Goal: Task Accomplishment & Management: Manage account settings

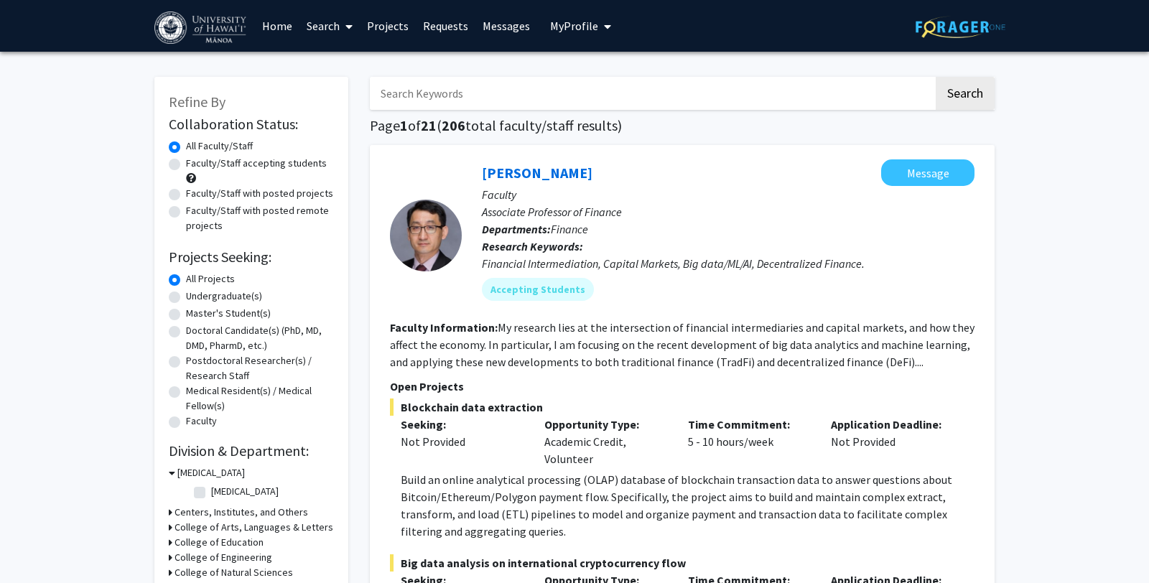
click at [376, 29] on link "Projects" at bounding box center [388, 26] width 56 height 50
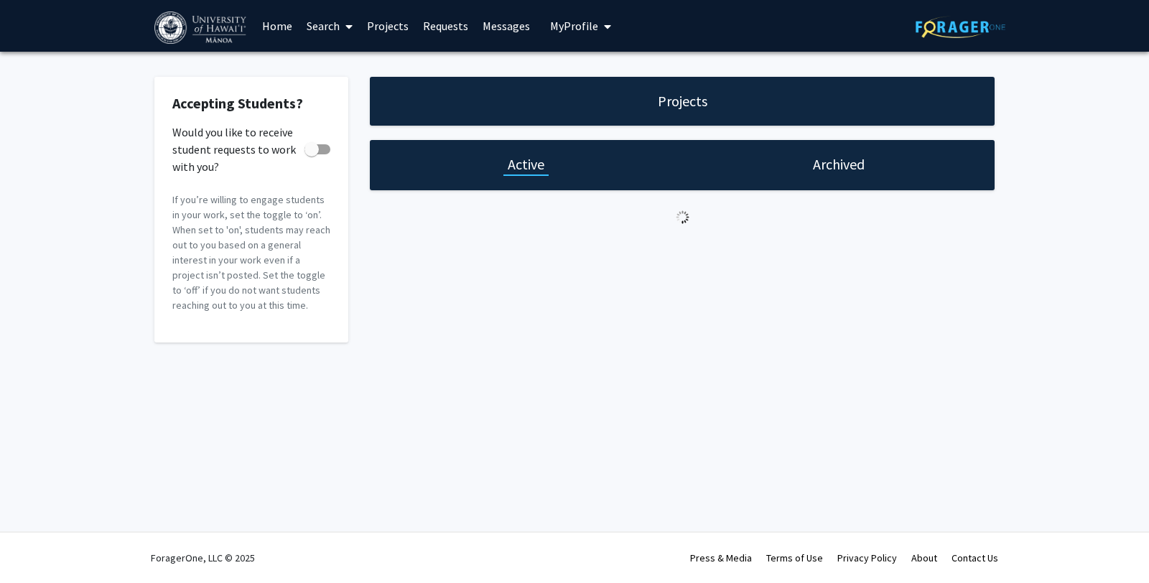
checkbox input "true"
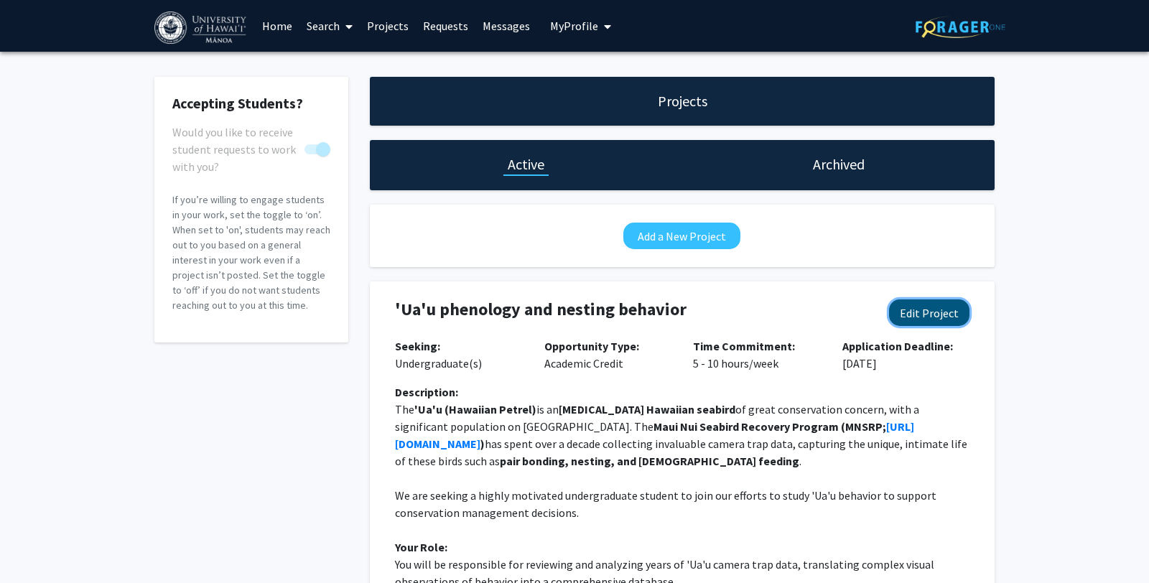
click at [931, 310] on button "Edit Project" at bounding box center [929, 313] width 80 height 27
select select "5 - 10"
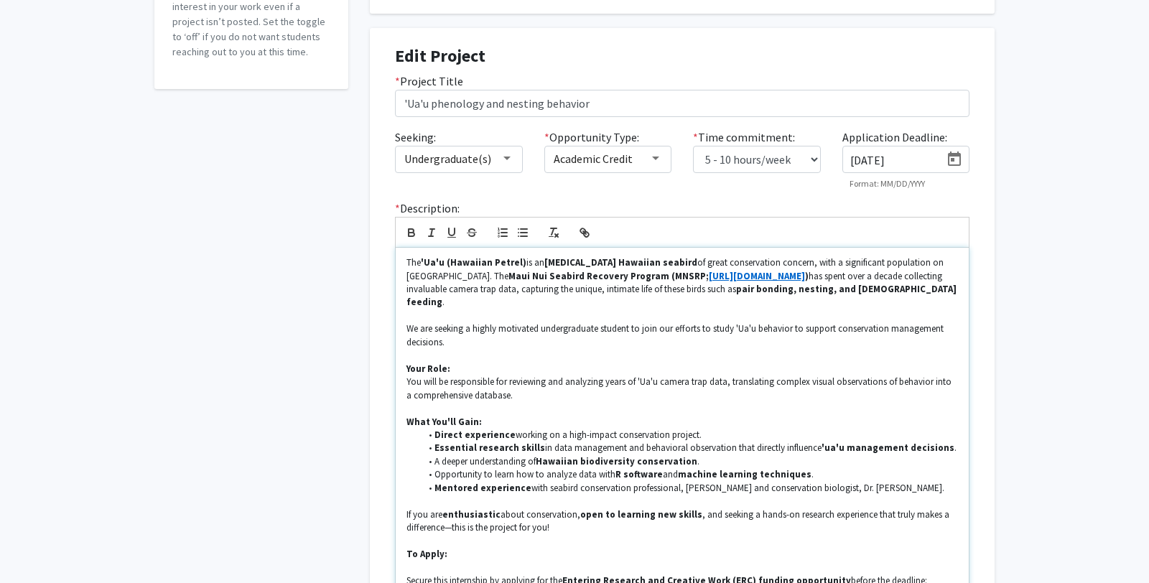
scroll to position [269, 0]
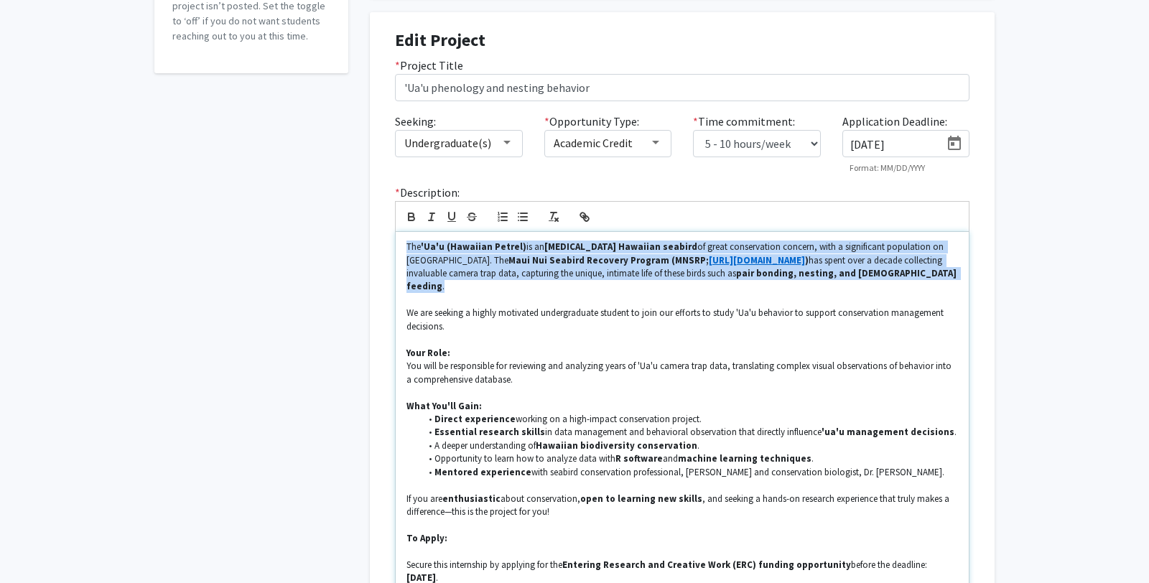
drag, startPoint x: 808, startPoint y: 279, endPoint x: 393, endPoint y: 234, distance: 417.6
click at [393, 234] on div "* Description: The 'Ua'u (Hawaiian Petrel) is an [MEDICAL_DATA] Hawaiian seabir…" at bounding box center [682, 389] width 596 height 411
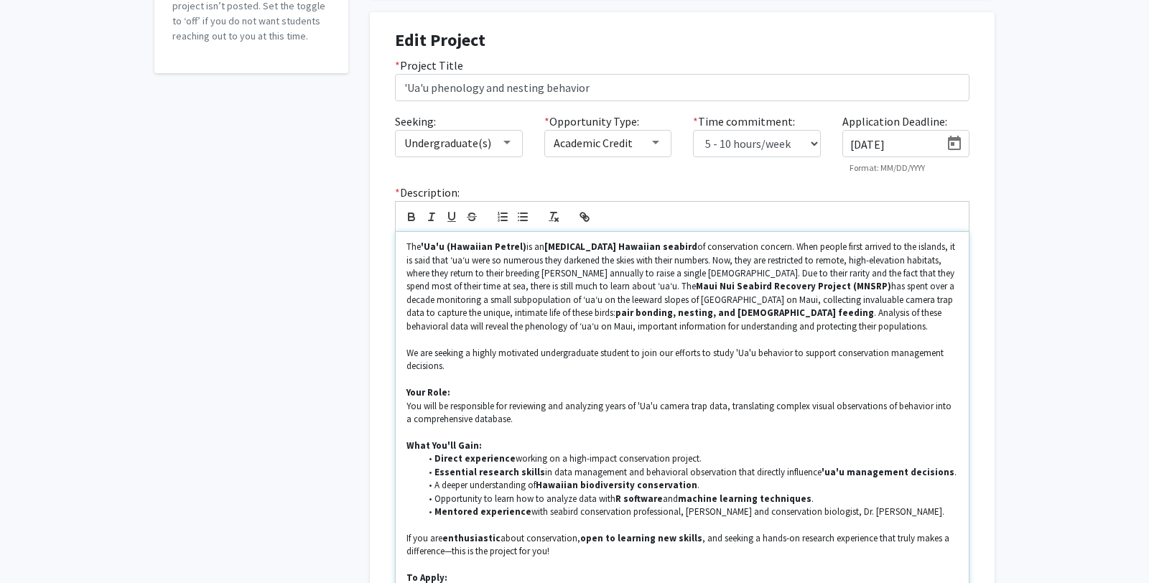
scroll to position [269, 0]
click at [407, 260] on p "The 'Ua'u (Hawaiian Petrel) is an [MEDICAL_DATA] Hawaiian seabird of conservati…" at bounding box center [683, 287] width 552 height 93
copy p "ʻ"
click at [424, 246] on strong "'Ua'u (Hawaiian Petrel)" at bounding box center [474, 247] width 106 height 12
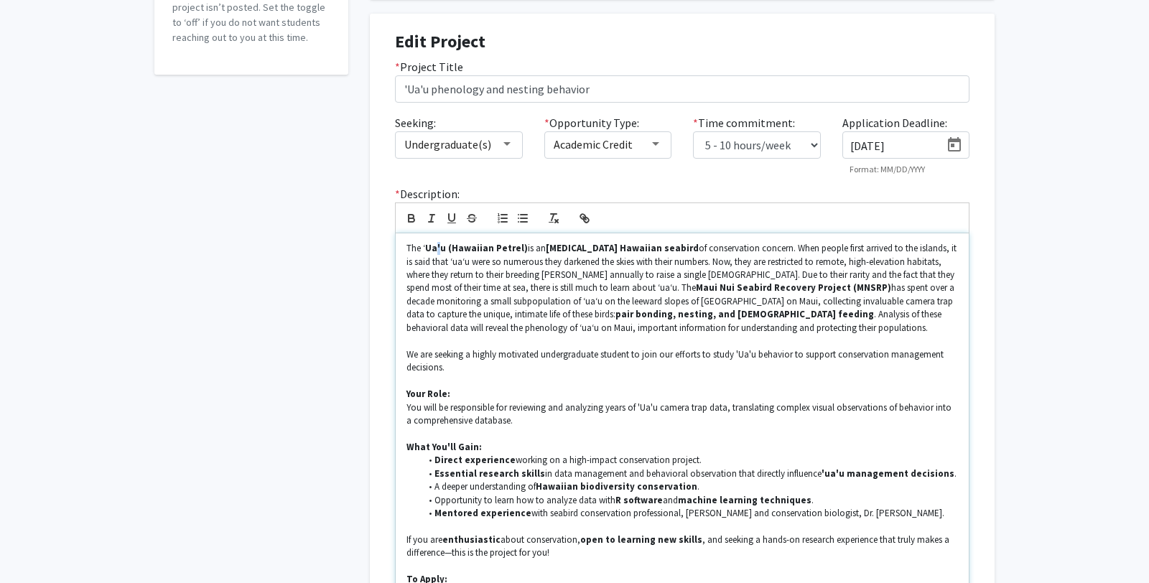
click at [437, 247] on strong "Ua'u (Hawaiian Petrel)" at bounding box center [476, 248] width 103 height 12
drag, startPoint x: 446, startPoint y: 250, endPoint x: 424, endPoint y: 249, distance: 22.3
click at [424, 249] on p "The ʻ Ua ʻ u (Hawaiian Petrel) is an [MEDICAL_DATA] Hawaiian seabird of conserv…" at bounding box center [683, 288] width 552 height 93
click at [406, 215] on icon "button" at bounding box center [411, 218] width 13 height 13
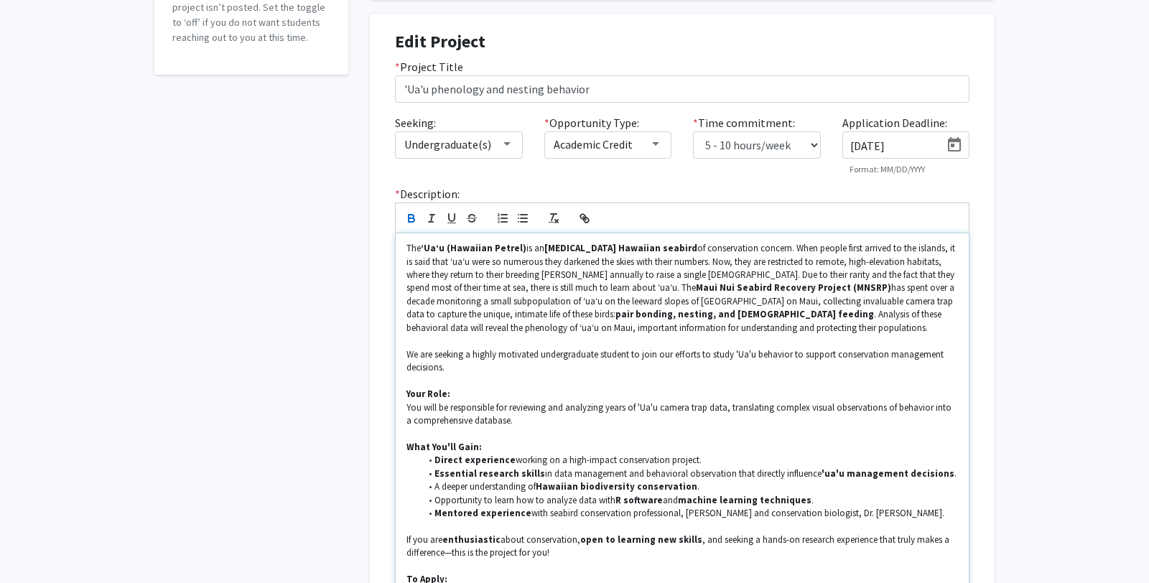
click at [471, 284] on p "The ʻUaʻu (Hawaiian Petrel) is an [MEDICAL_DATA] Hawaiian seabird of conservati…" at bounding box center [683, 288] width 552 height 93
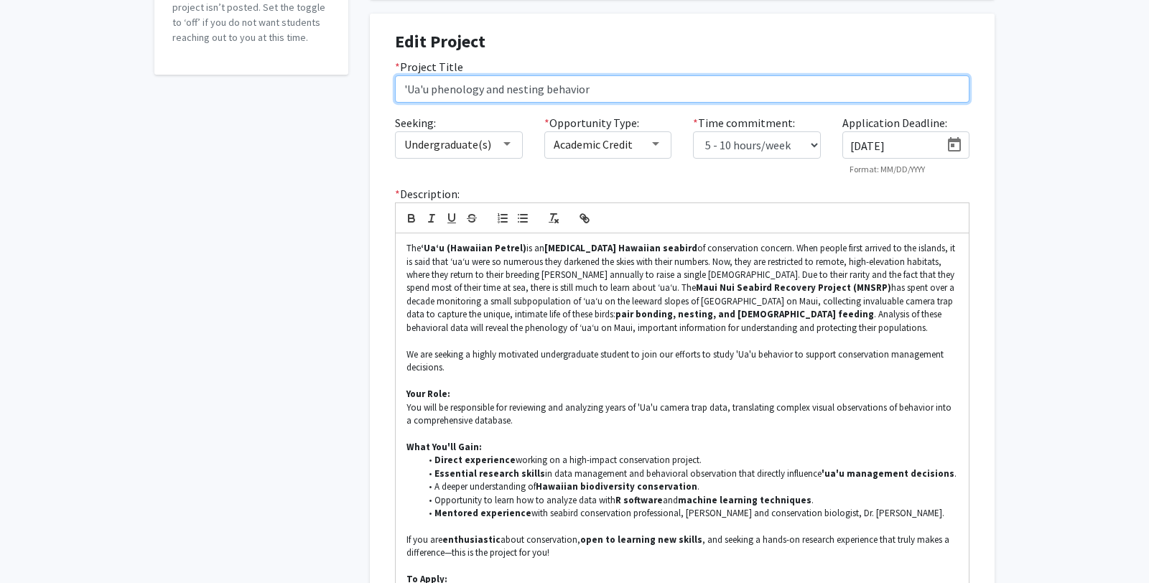
click at [401, 88] on input "'Ua'u phenology and nesting behavior" at bounding box center [682, 88] width 575 height 27
paste input "ʻ"
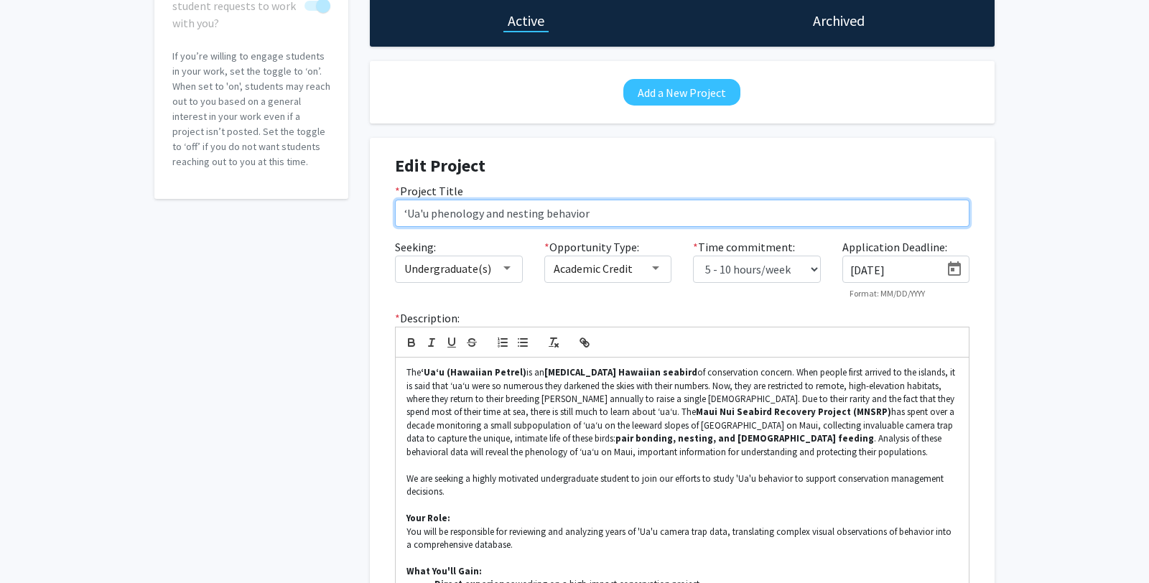
scroll to position [171, 0]
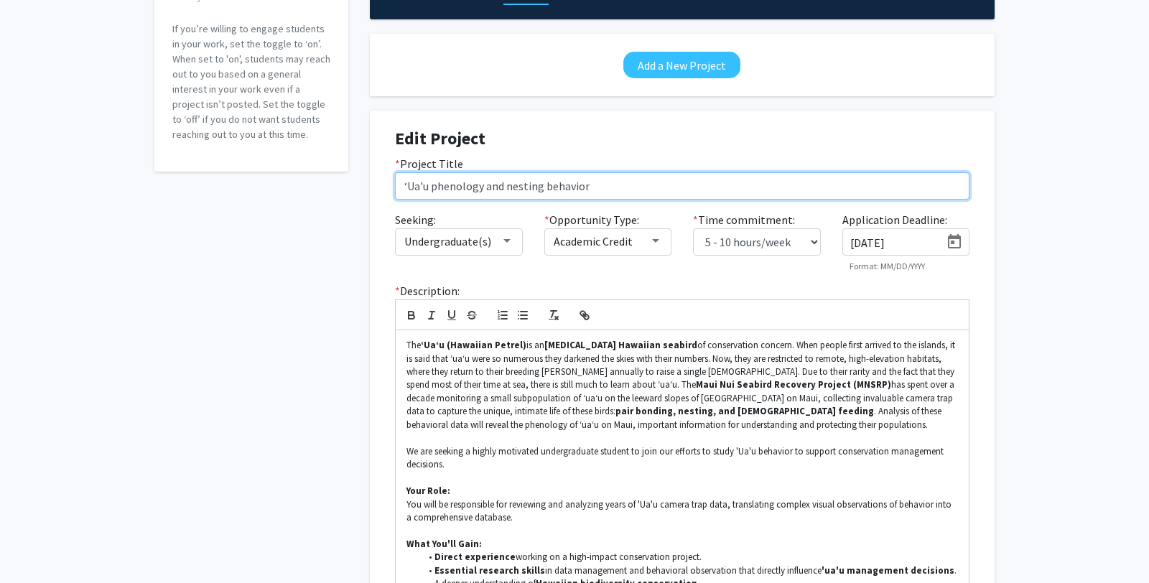
click at [419, 183] on input "ʻUa'u phenology and nesting behavior" at bounding box center [682, 185] width 575 height 27
paste input "ʻ"
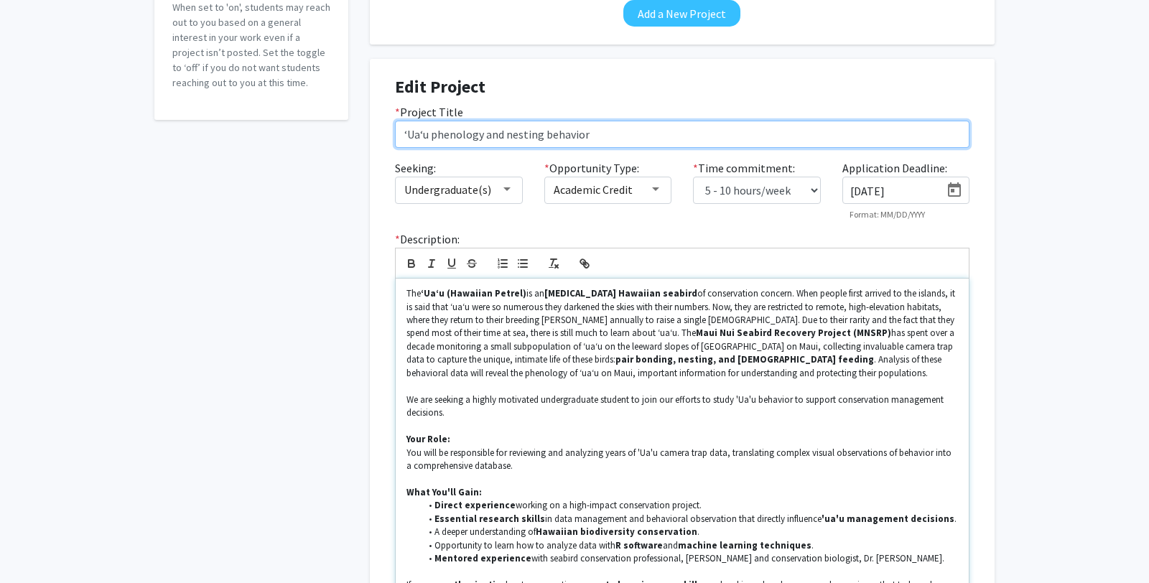
scroll to position [224, 0]
type input "ʻUaʻu phenology and nesting behavior"
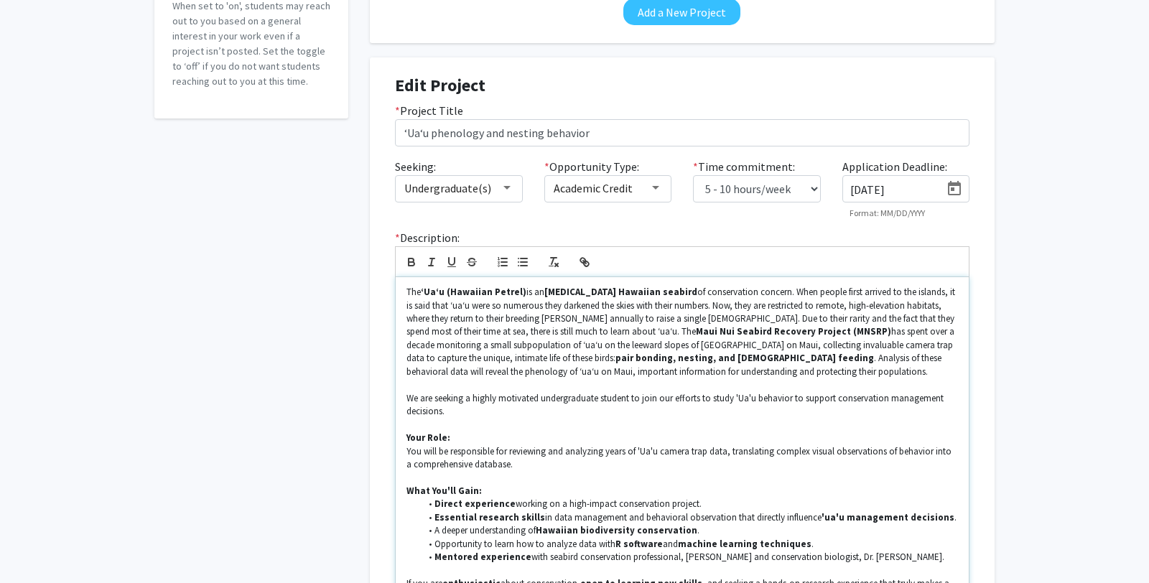
click at [521, 322] on p "The ʻUaʻu (Hawaiian Petrel) is an [MEDICAL_DATA] Hawaiian seabird of conservati…" at bounding box center [683, 332] width 552 height 93
click at [736, 398] on p "We are seeking a highly motivated undergraduate student to join our efforts to …" at bounding box center [683, 405] width 552 height 27
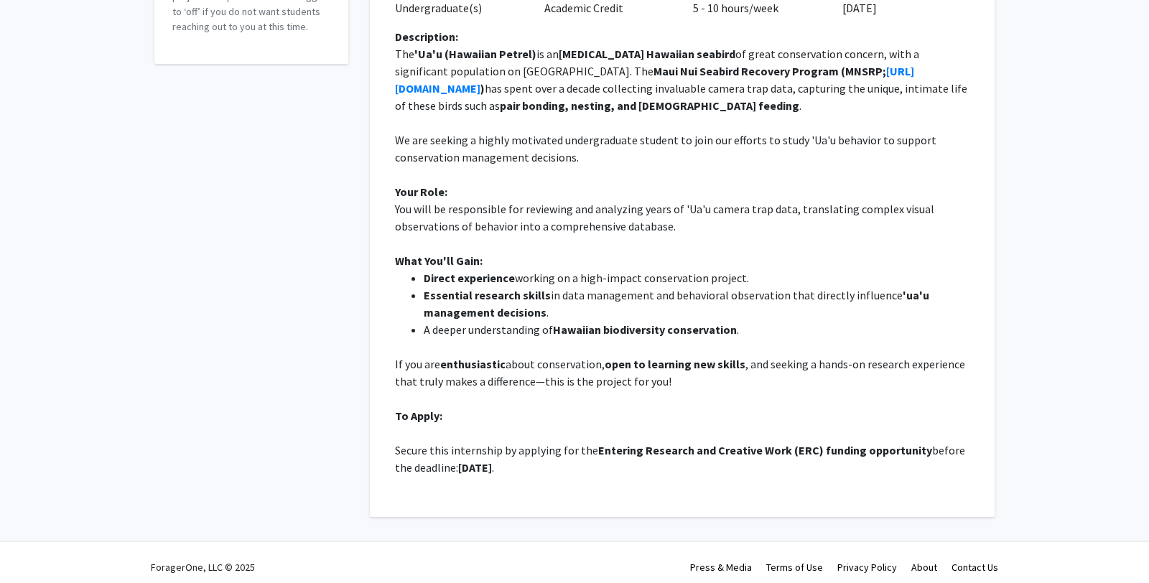
scroll to position [288, 0]
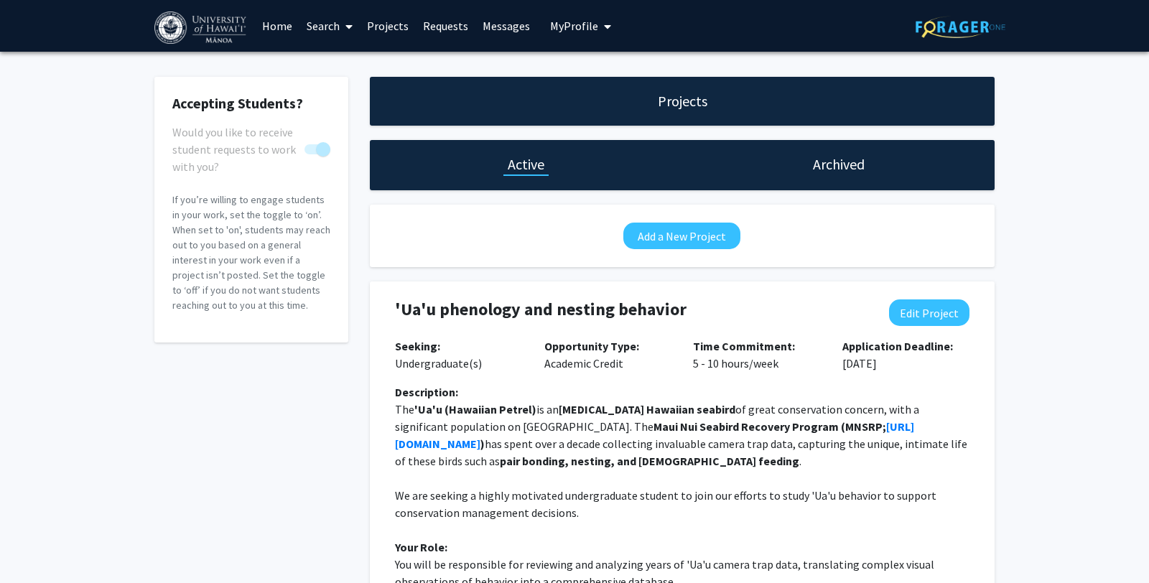
click at [729, 460] on p "The 'Ua'u (Hawaiian Petrel) is an [MEDICAL_DATA] Hawaiian seabird of great cons…" at bounding box center [682, 435] width 575 height 69
click at [916, 308] on button "Edit Project" at bounding box center [929, 313] width 80 height 27
select select "5 - 10"
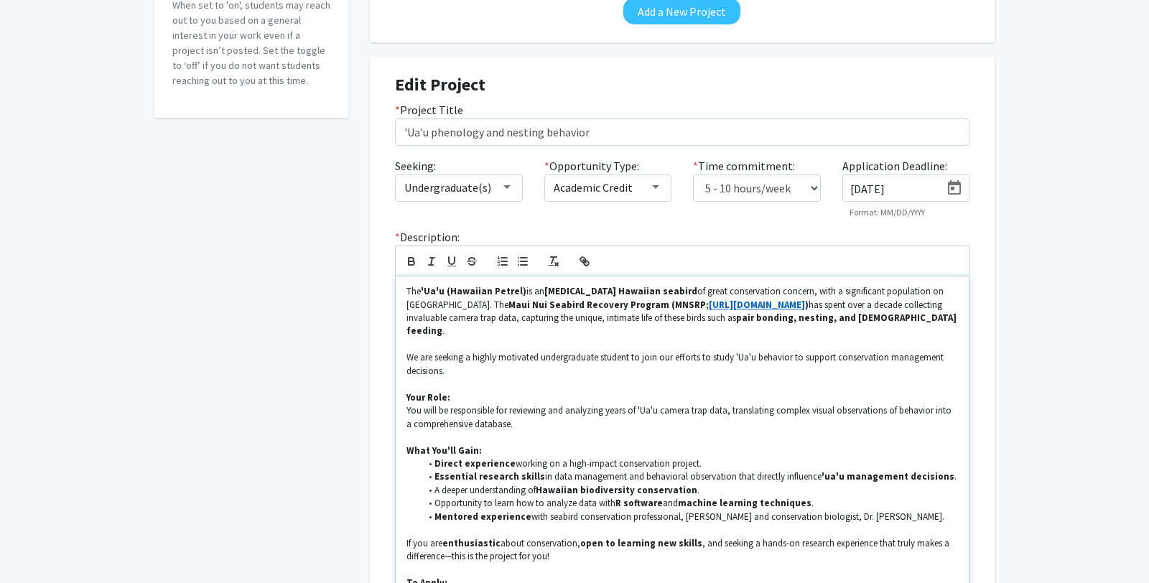
scroll to position [229, 0]
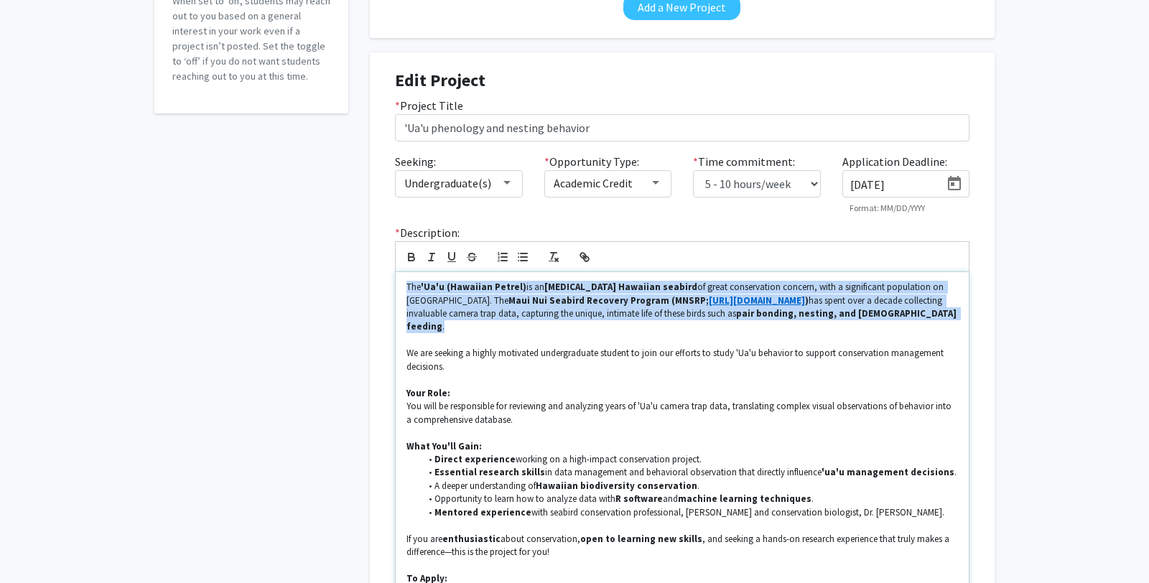
drag, startPoint x: 755, startPoint y: 313, endPoint x: 402, endPoint y: 159, distance: 385.7
click at [316, 284] on div "Accepting Students? Would you like to receive student requests to work with you…" at bounding box center [575, 285] width 862 height 875
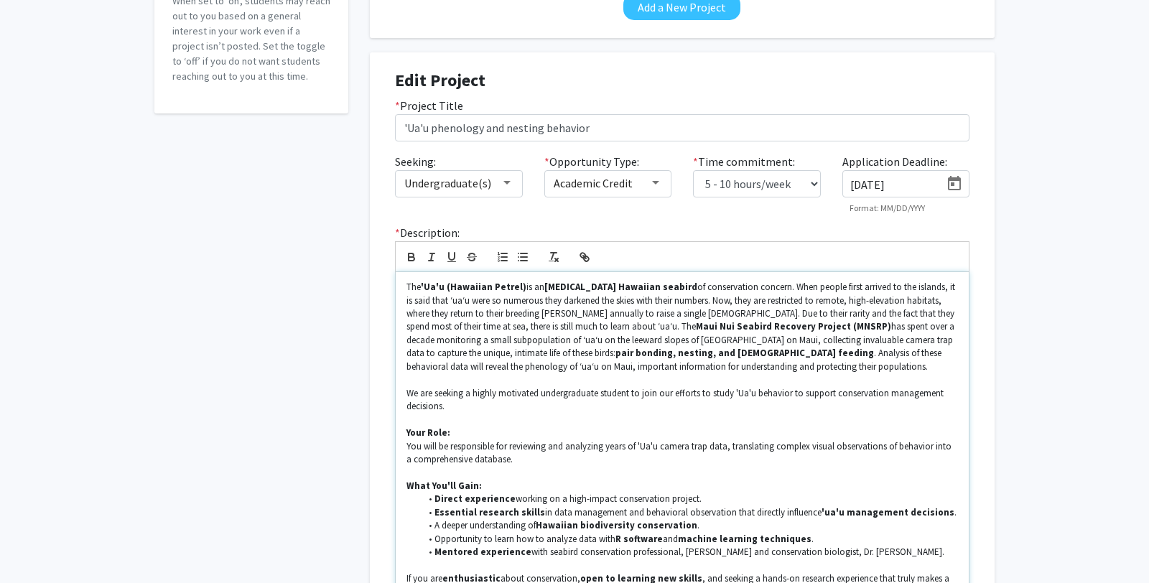
scroll to position [0, 0]
click at [477, 339] on p "The 'Ua'u (Hawaiian Petrel) is an [MEDICAL_DATA] Hawaiian seabird of conservati…" at bounding box center [683, 327] width 552 height 93
copy p "ʻ"
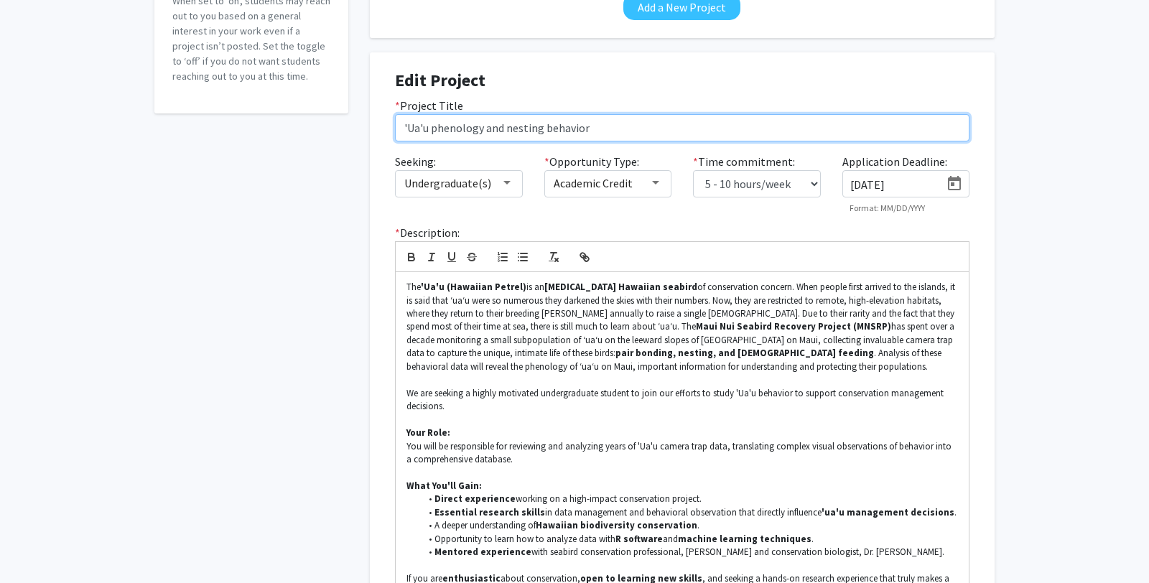
click at [402, 127] on input "'Ua'u phenology and nesting behavior" at bounding box center [682, 127] width 575 height 27
paste input "ʻ"
click at [420, 126] on input "ʻUa'u phenology and nesting behavior" at bounding box center [682, 127] width 575 height 27
paste input "ʻ"
type input "ʻUaʻu phenology and nesting behavior"
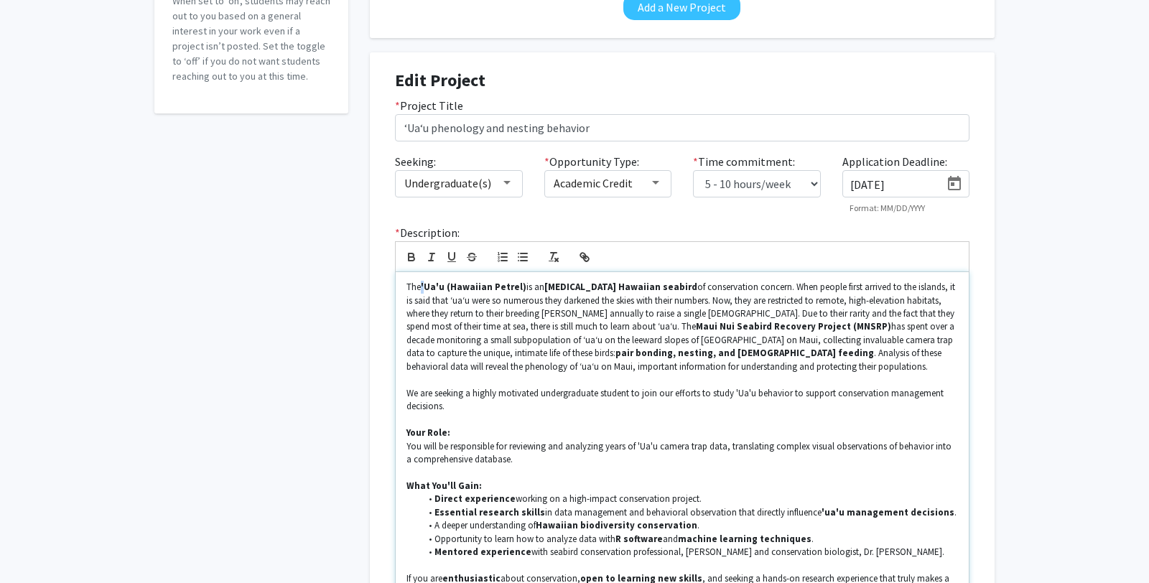
click at [424, 287] on strong "'Ua'u (Hawaiian Petrel)" at bounding box center [474, 287] width 106 height 12
click at [436, 286] on strong "Ua'u (Hawaiian Petrel)" at bounding box center [476, 287] width 103 height 12
click at [734, 393] on p "We are seeking a highly motivated undergraduate student to join our efforts to …" at bounding box center [683, 400] width 552 height 27
click at [746, 393] on p "We are seeking a highly motivated undergraduate student to join our efforts to …" at bounding box center [683, 400] width 552 height 27
click at [638, 446] on p "You will be responsible for reviewing and analyzing years of 'Ua'u camera trap …" at bounding box center [683, 453] width 552 height 27
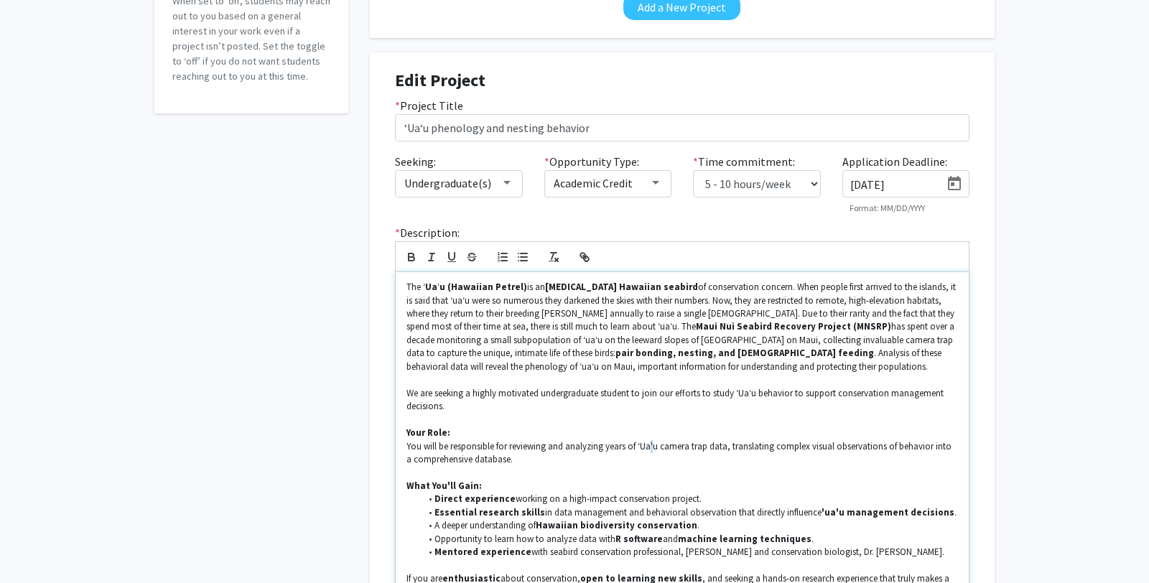
click at [649, 445] on p "You will be responsible for reviewing and analyzing years of ʻUa'u camera trap …" at bounding box center [683, 453] width 552 height 27
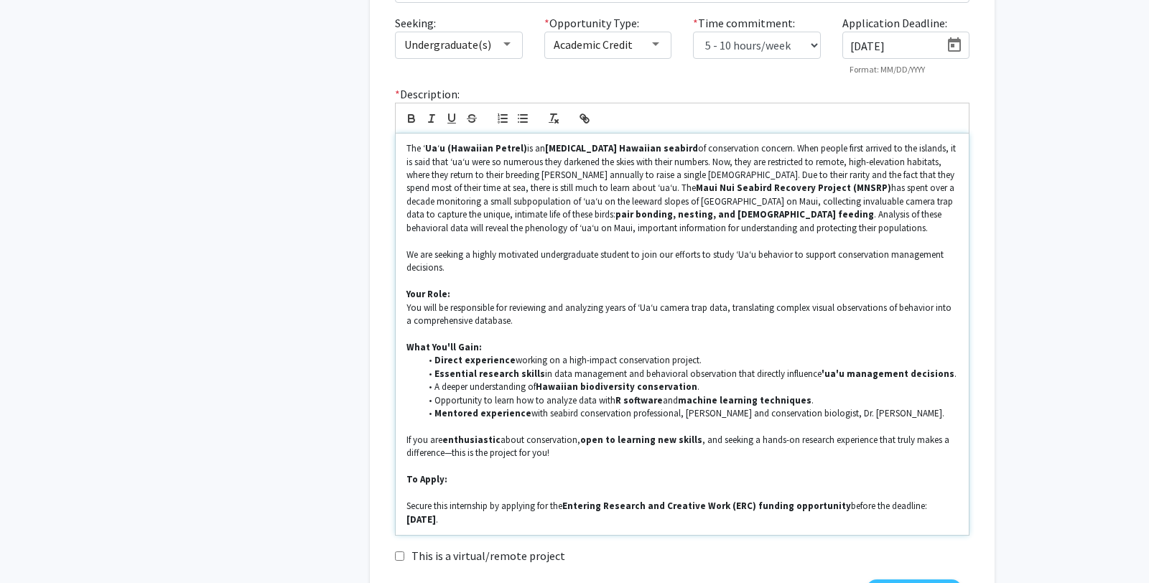
scroll to position [372, 0]
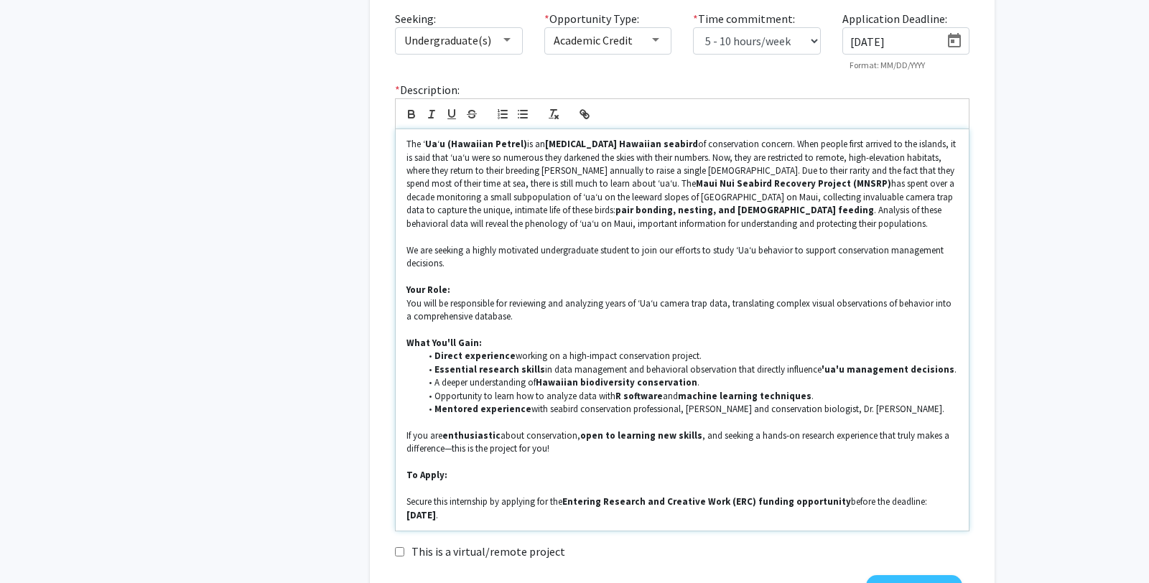
click at [811, 372] on li "Essential research skills in data management and behavioral observation that di…" at bounding box center [690, 369] width 538 height 13
click at [826, 370] on strong "ua'u management decisions" at bounding box center [891, 369] width 130 height 12
click at [548, 319] on p "You will be responsible for reviewing and analyzing years of ʻUaʻu camera trap …" at bounding box center [683, 310] width 552 height 27
click at [570, 252] on p "We are seeking a highly motivated undergraduate student to join our efforts to …" at bounding box center [683, 257] width 552 height 27
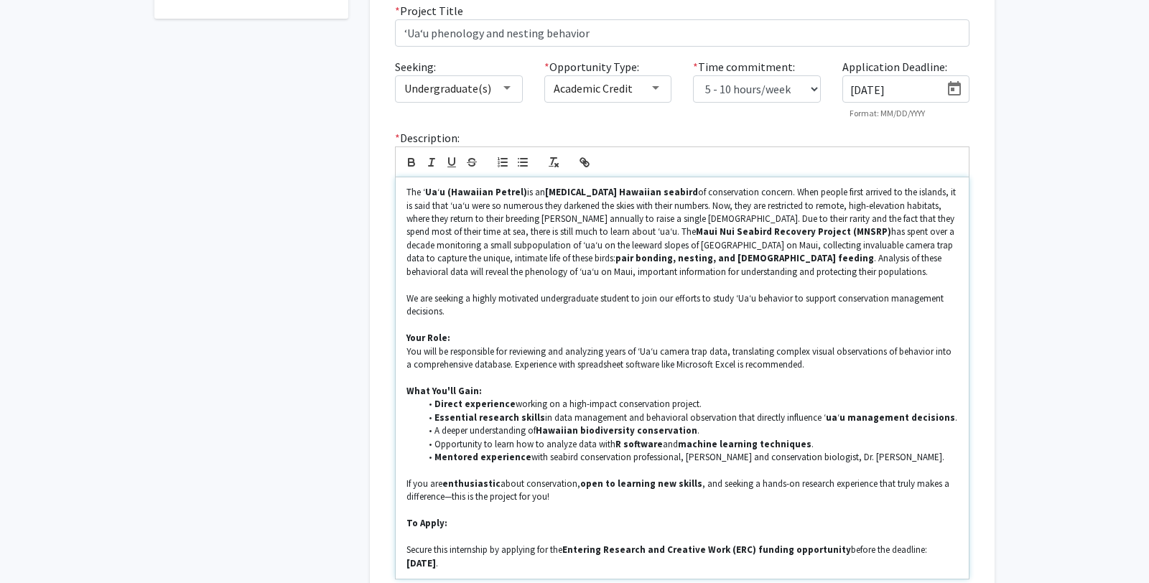
scroll to position [325, 0]
click at [924, 460] on li "Mentored experience with seabird conservation professional, [PERSON_NAME] and c…" at bounding box center [690, 456] width 538 height 13
click at [710, 270] on p "The ʻ Ua ʻ u (Hawaiian Petrel) is an [MEDICAL_DATA] Hawaiian seabird of conserv…" at bounding box center [683, 231] width 552 height 93
click at [778, 321] on p at bounding box center [683, 324] width 552 height 13
click at [736, 297] on p "We are seeking a highly motivated undergraduate student to join our efforts to …" at bounding box center [683, 305] width 552 height 27
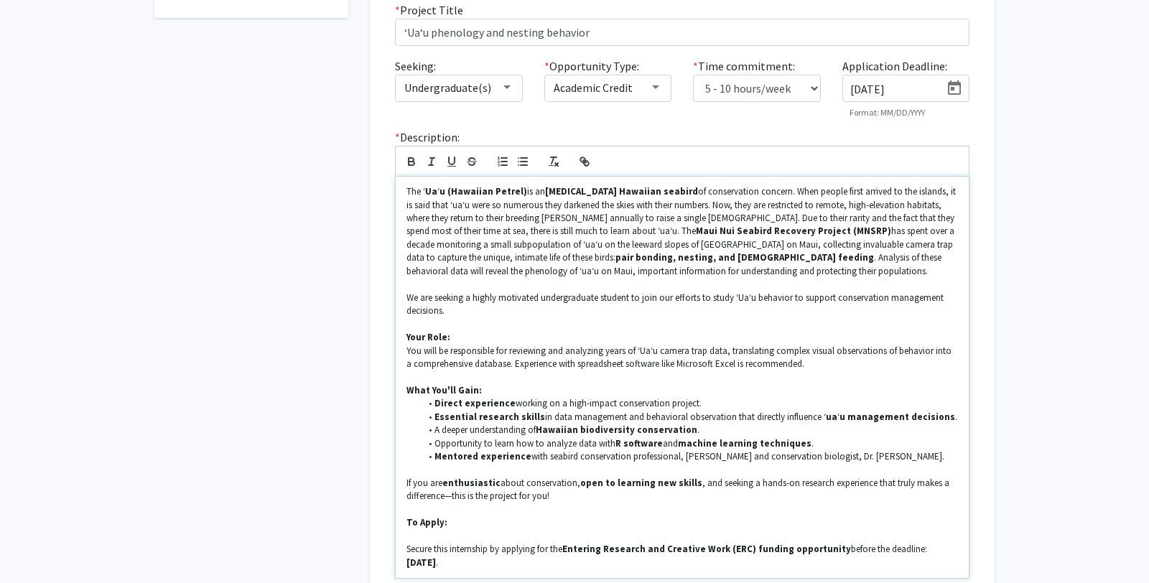
click at [813, 371] on p at bounding box center [683, 377] width 552 height 13
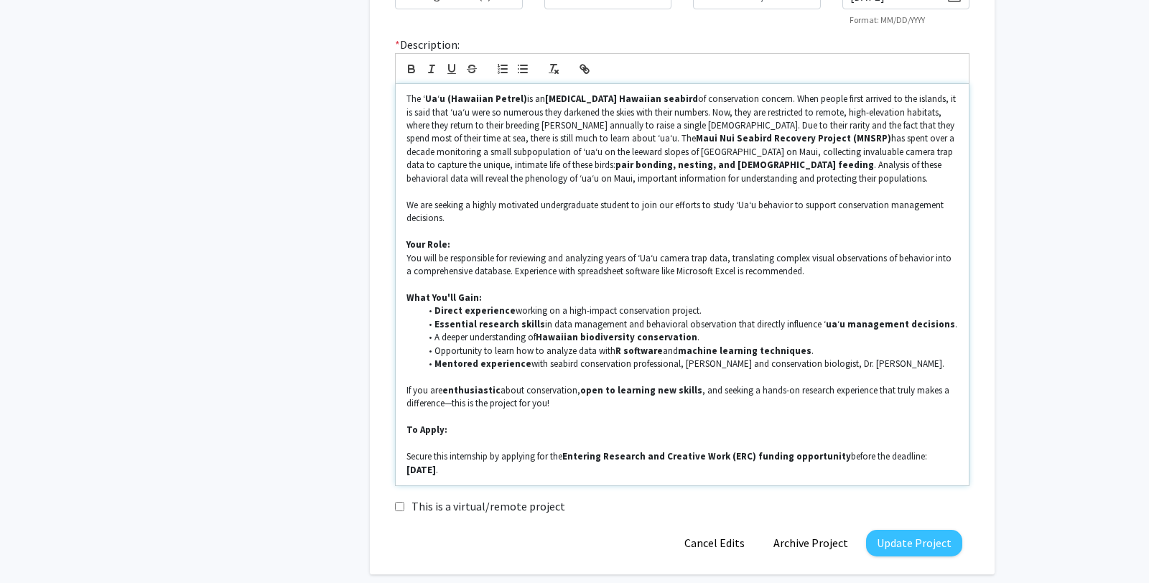
scroll to position [420, 0]
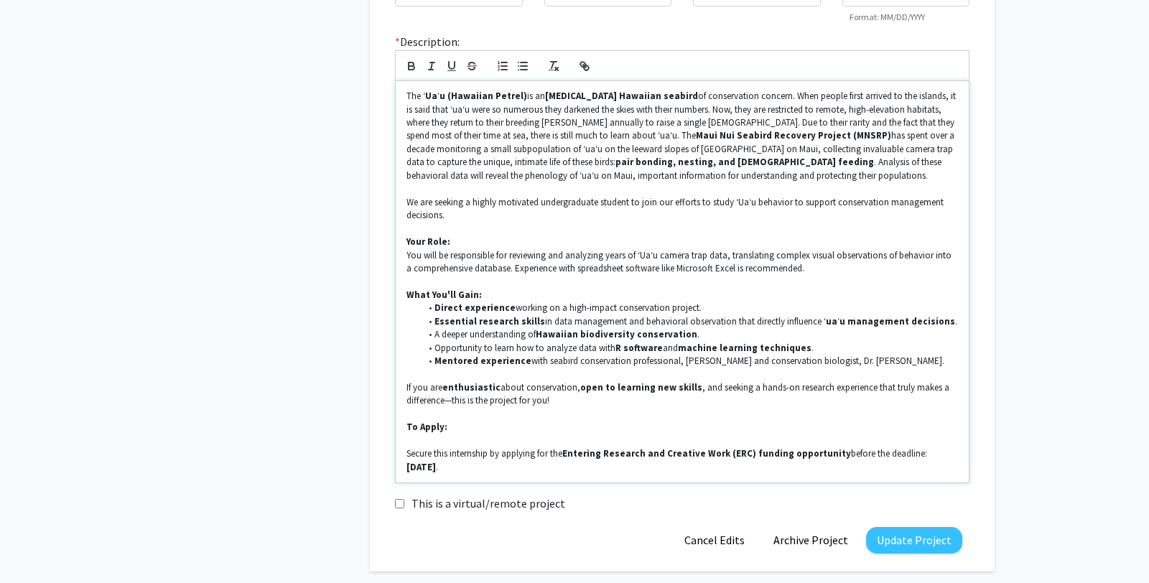
click at [606, 402] on p "If you are enthusiastic about conservation, open to learning new skills , and s…" at bounding box center [683, 394] width 552 height 27
